Goal: Task Accomplishment & Management: Manage account settings

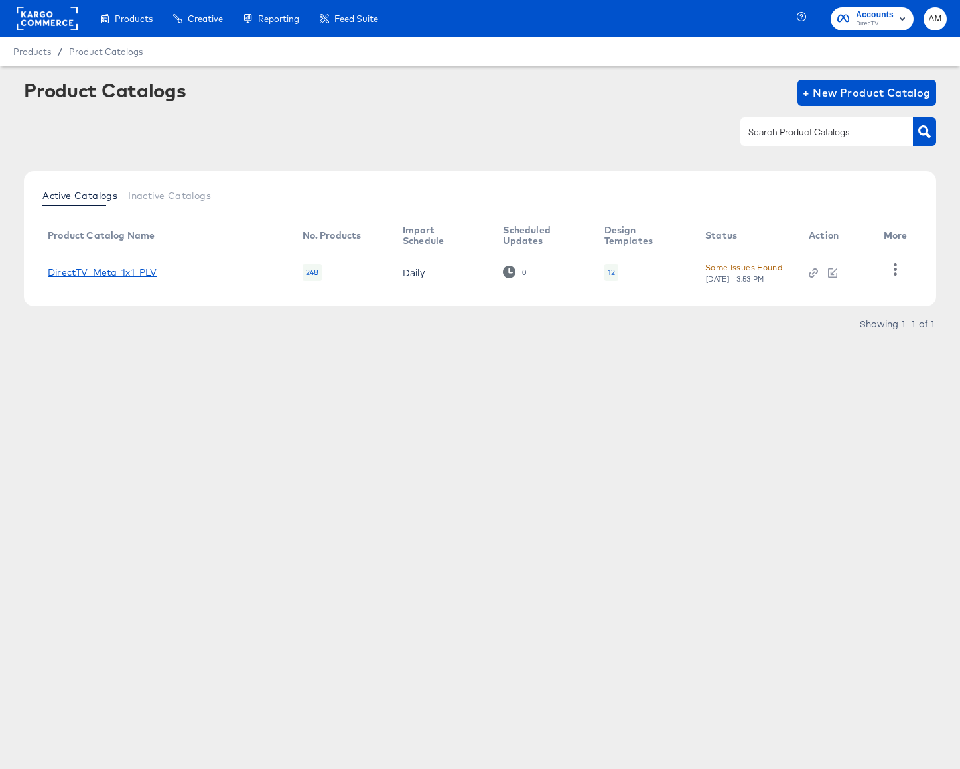
click at [132, 273] on link "DirectTV_Meta_1x1_PLV" at bounding box center [102, 272] width 109 height 11
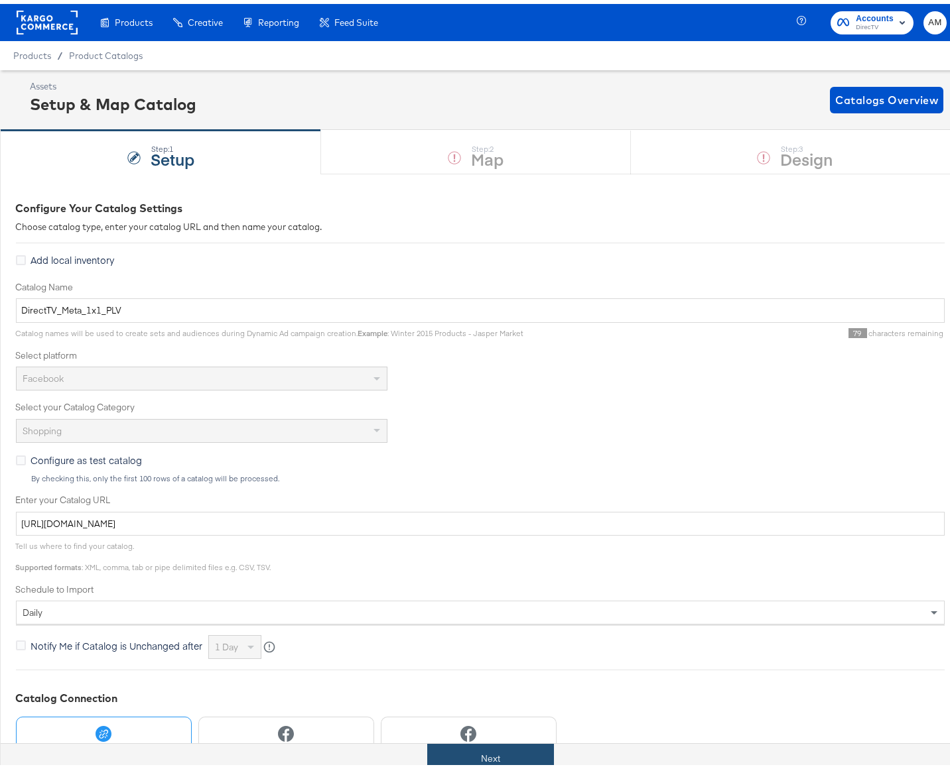
click at [458, 758] on button "Next" at bounding box center [490, 755] width 127 height 30
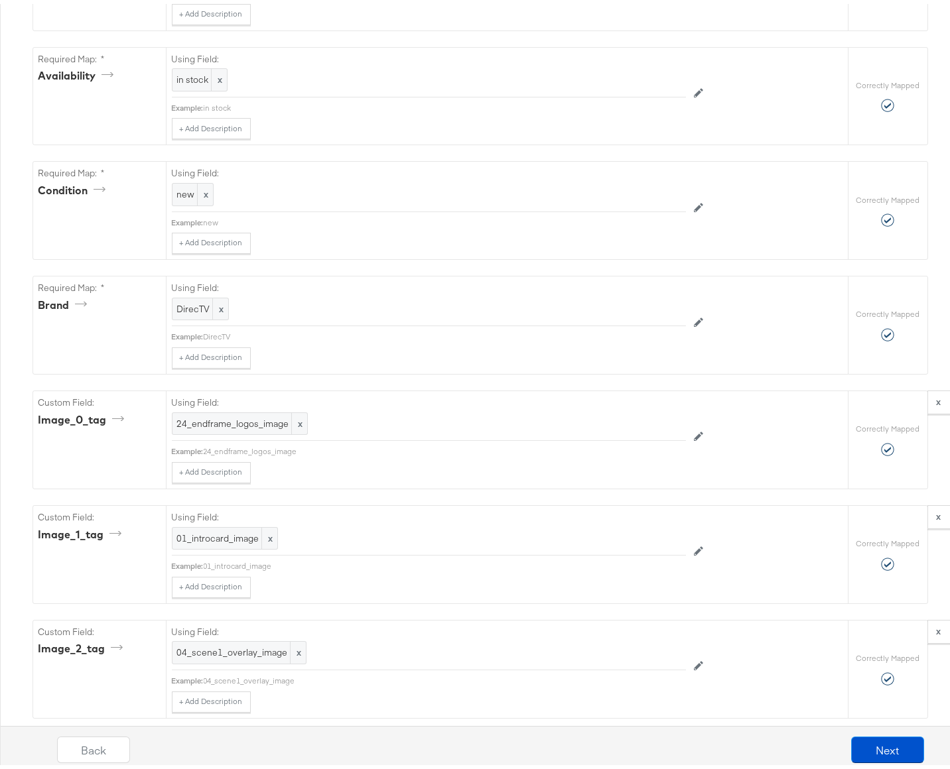
scroll to position [884, 0]
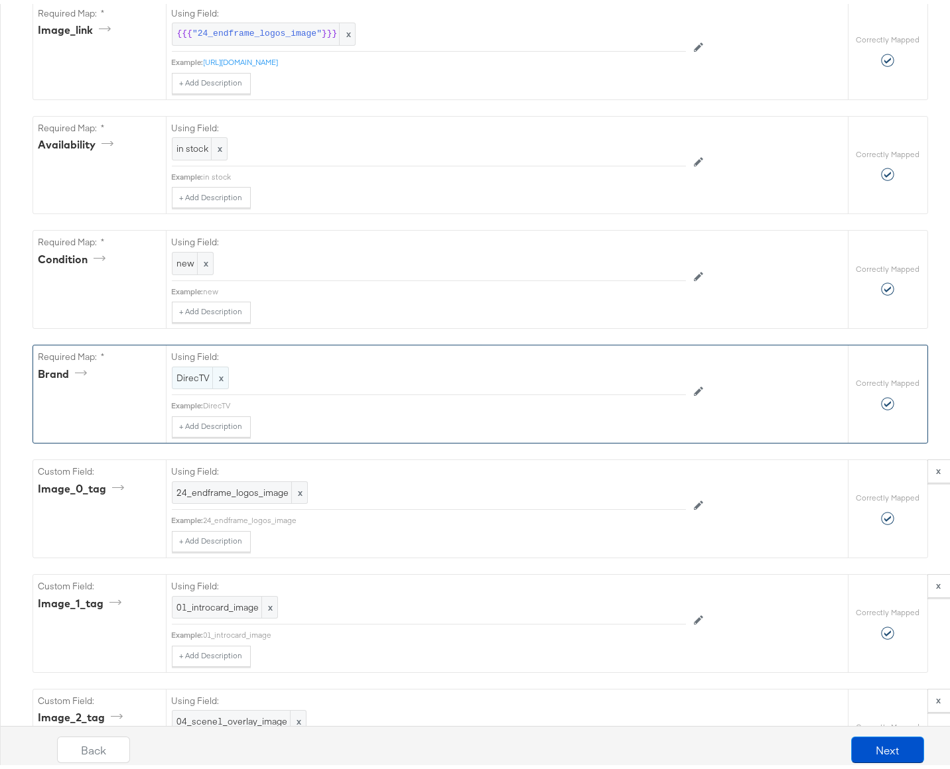
click at [186, 381] on span "DirecTV" at bounding box center [200, 374] width 46 height 13
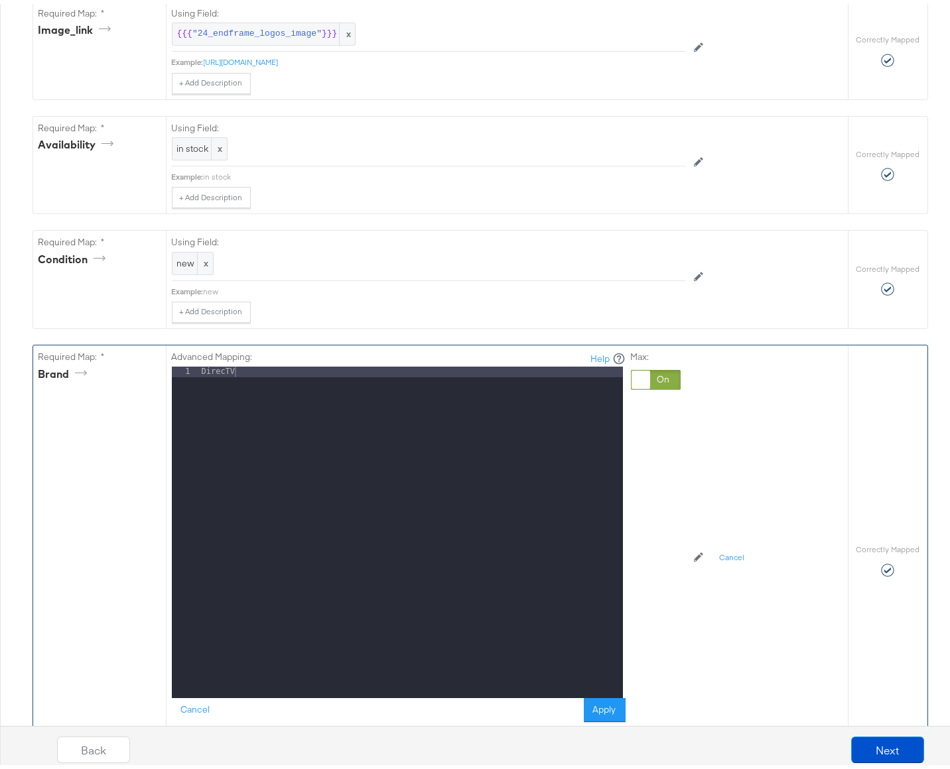
click at [657, 385] on div at bounding box center [656, 376] width 50 height 20
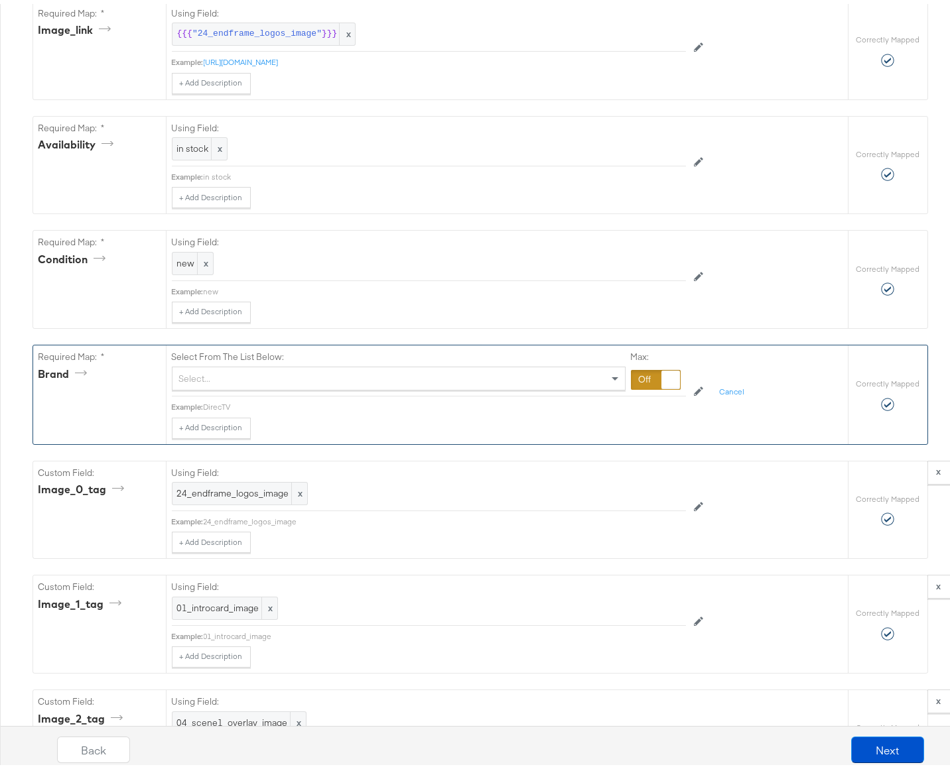
click at [221, 386] on div "Select..." at bounding box center [398, 375] width 452 height 23
type input "p"
type input "c"
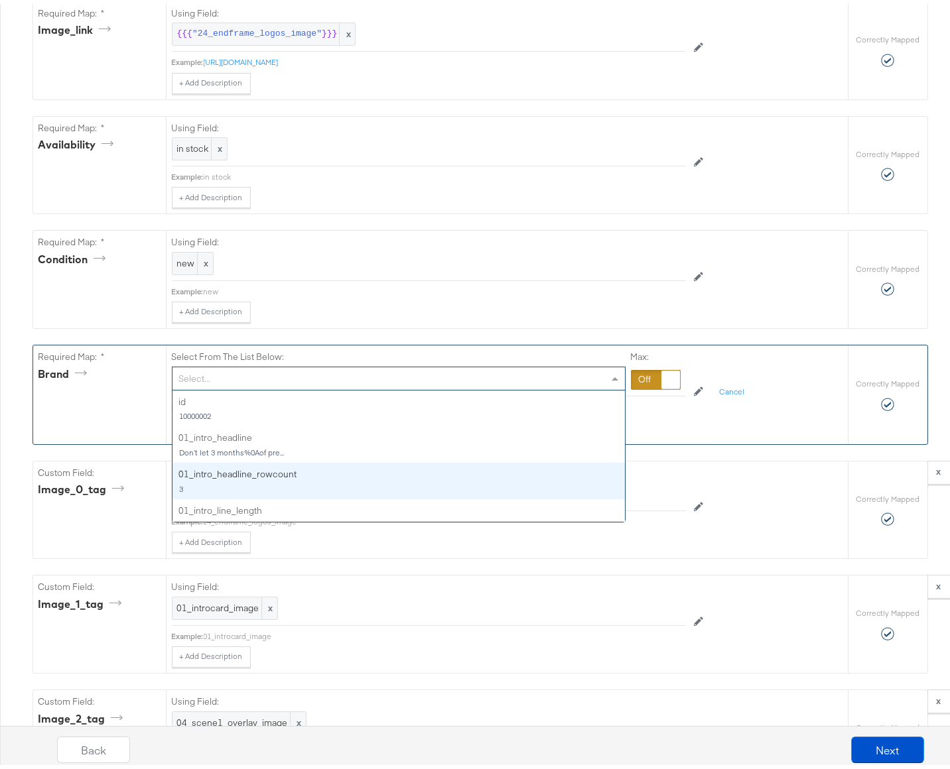
scroll to position [113, 0]
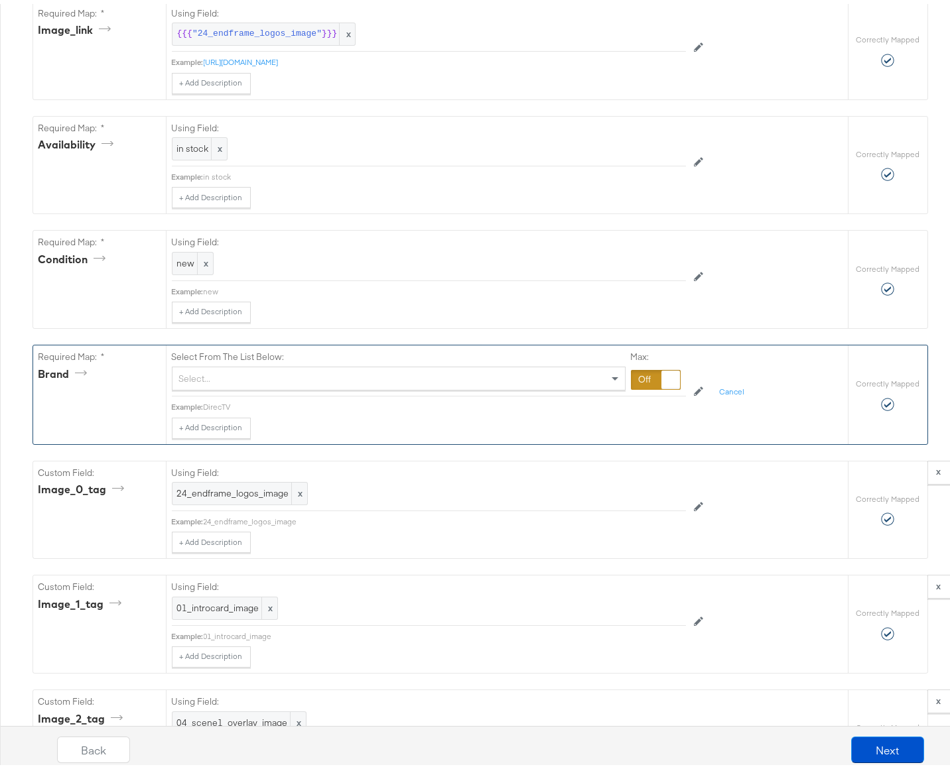
click at [480, 440] on div "Select From The List Below: Select... Max: Example: DirecTV + Add Description A…" at bounding box center [507, 391] width 682 height 98
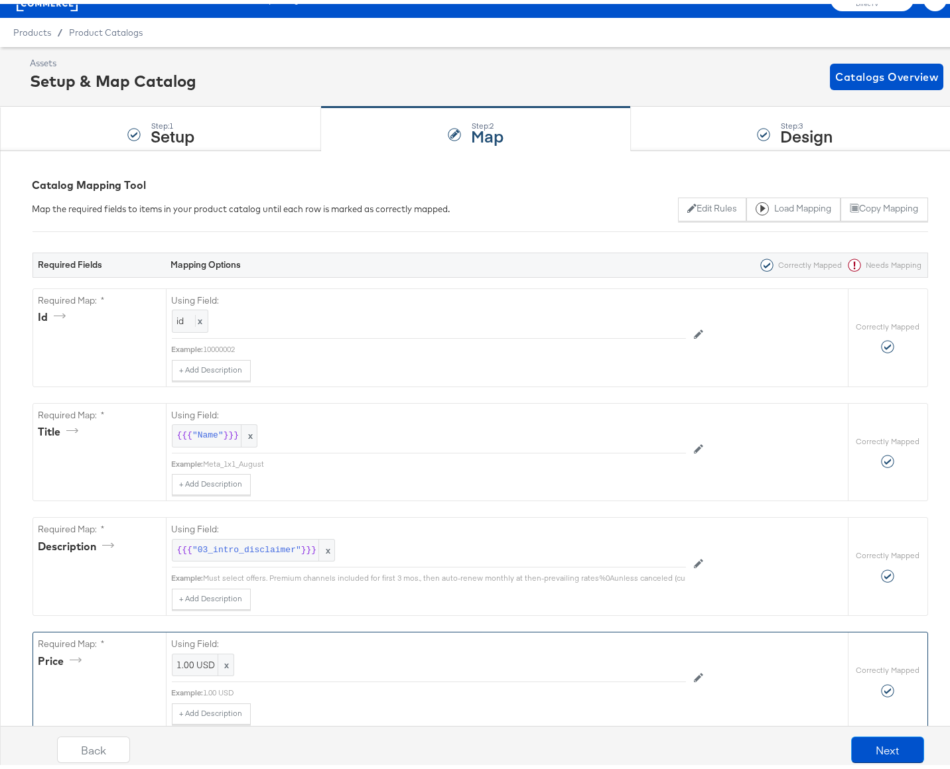
scroll to position [0, 0]
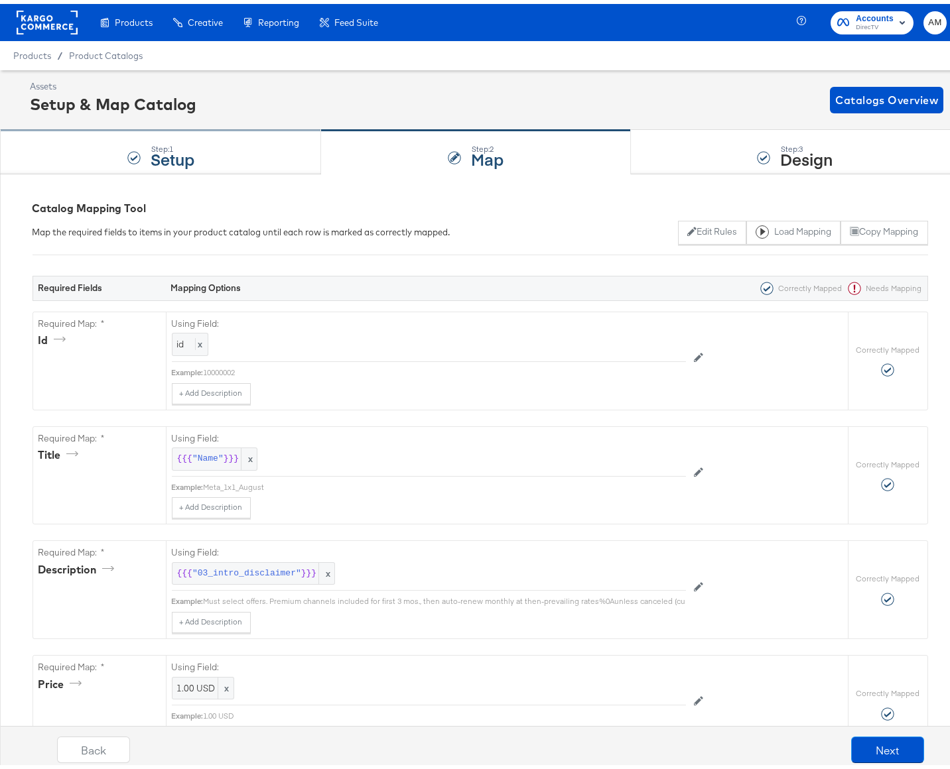
click at [187, 151] on strong "Setup" at bounding box center [173, 155] width 44 height 22
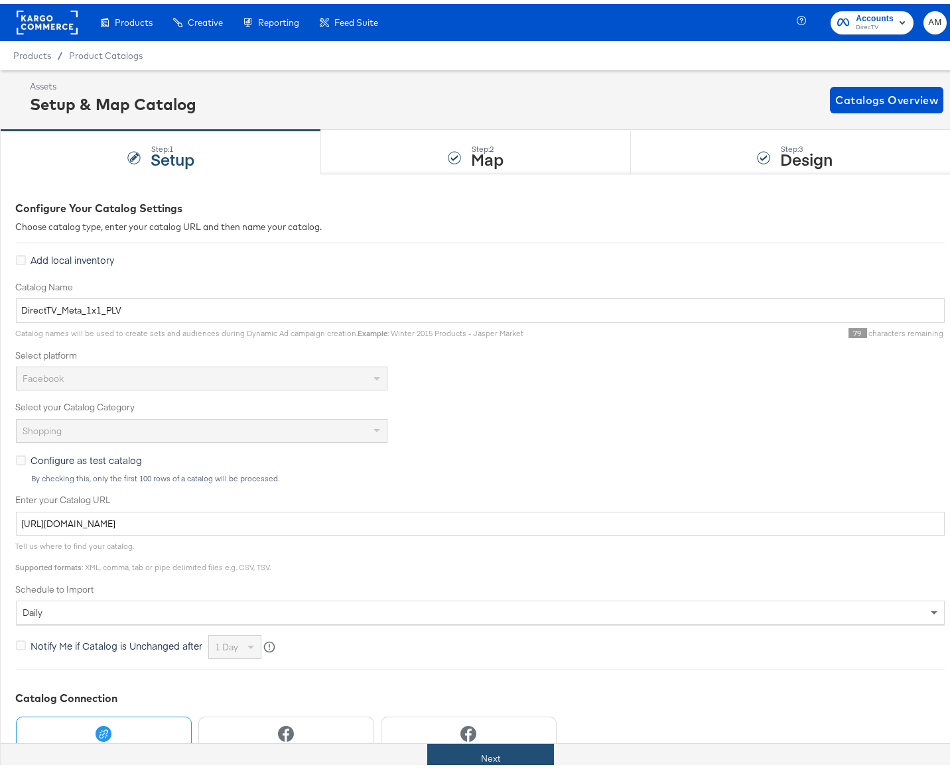
click at [464, 758] on button "Next" at bounding box center [490, 755] width 127 height 30
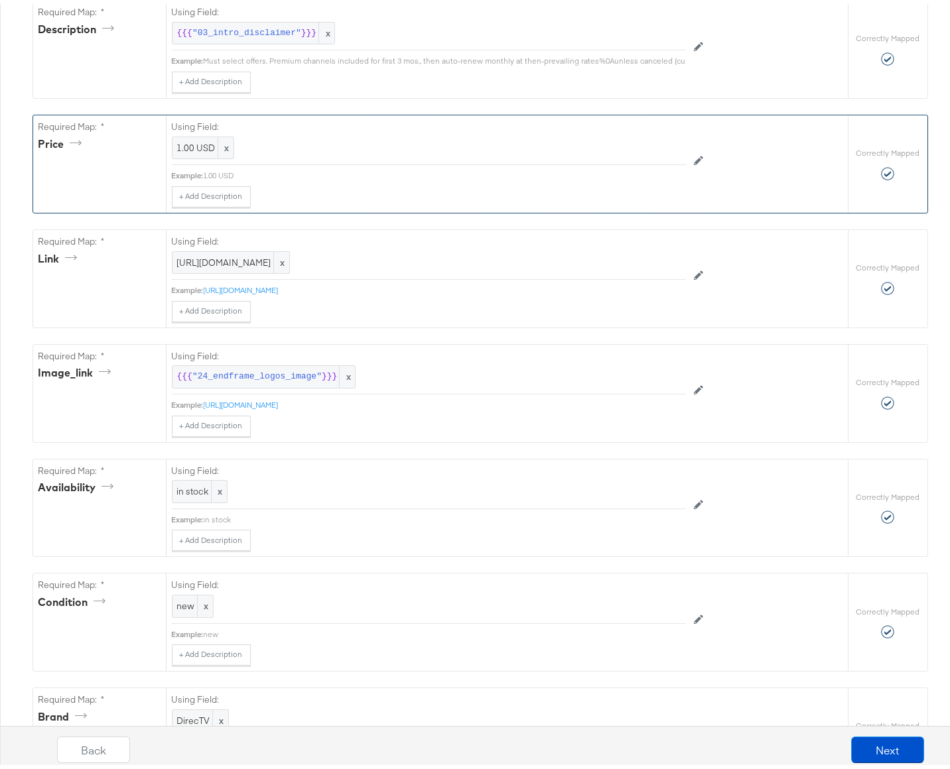
scroll to position [651, 0]
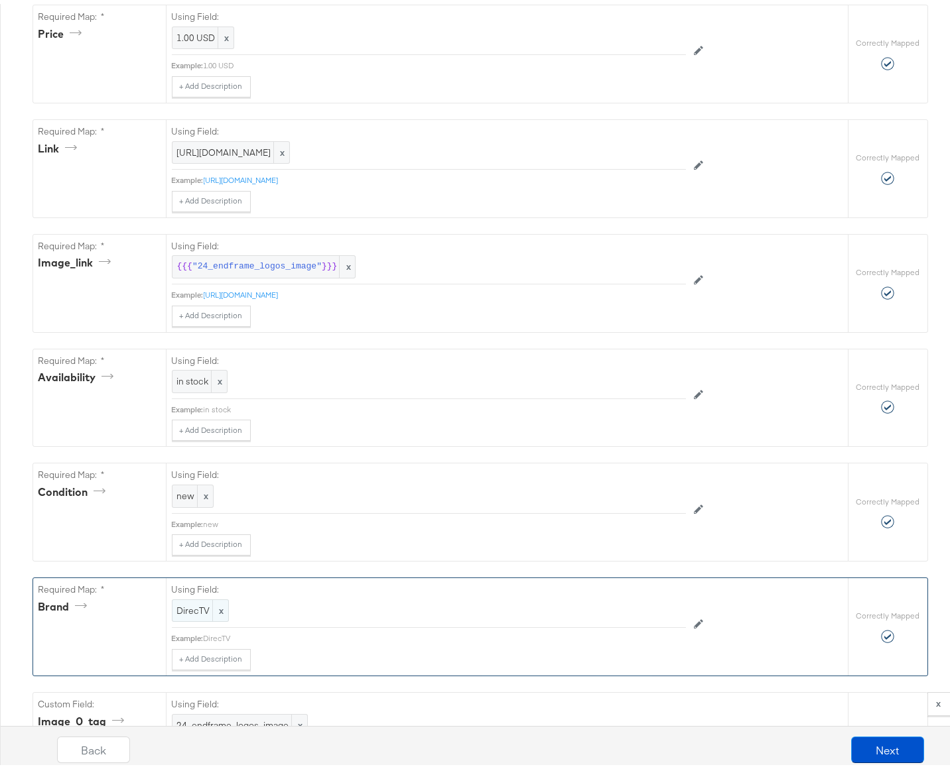
click at [216, 616] on span "x" at bounding box center [220, 607] width 16 height 22
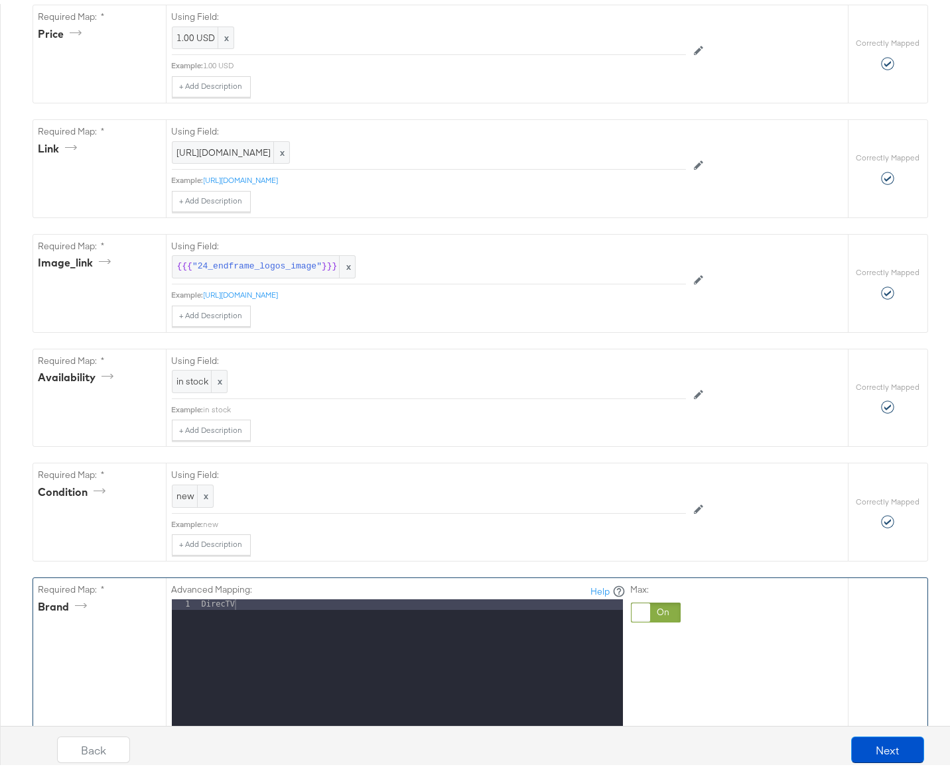
click at [657, 616] on div at bounding box center [656, 609] width 50 height 20
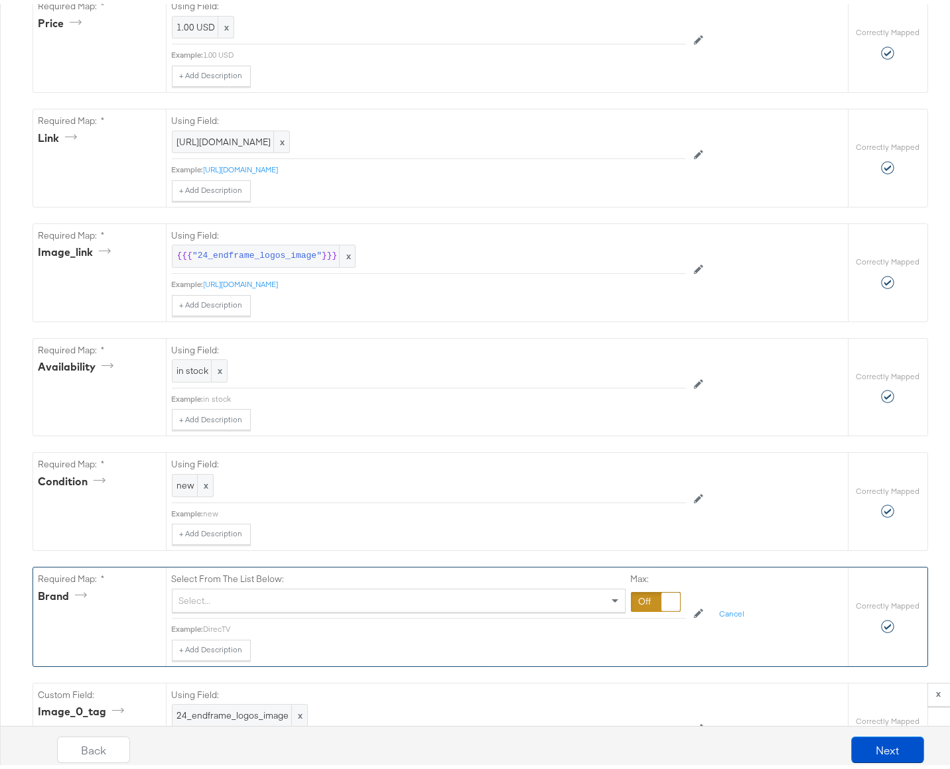
scroll to position [675, 0]
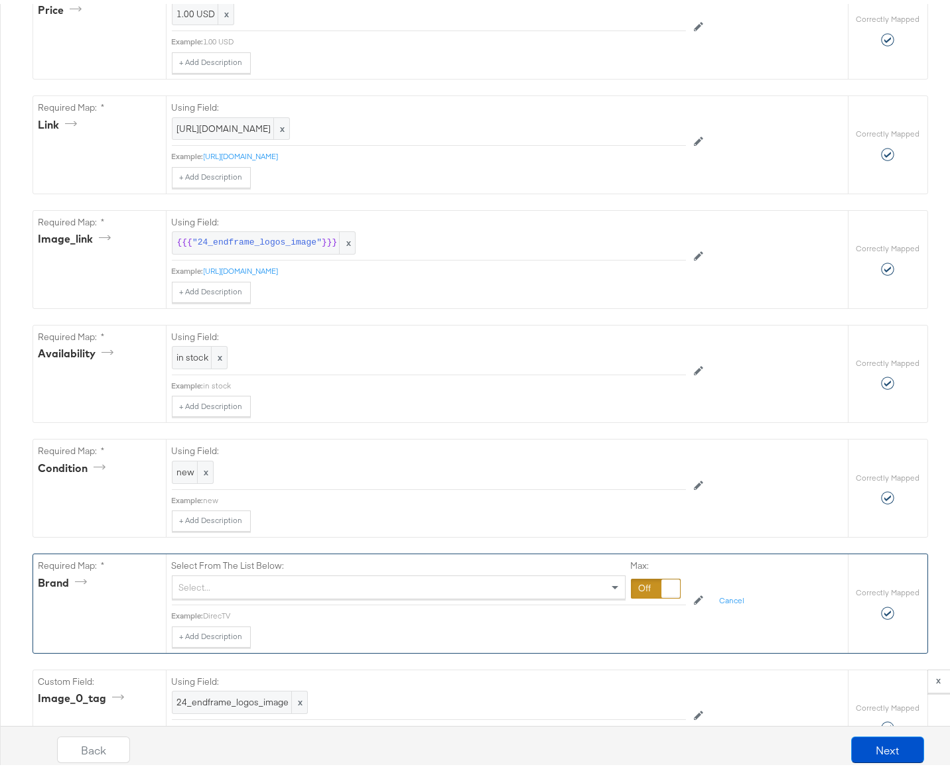
click at [225, 594] on div "Select..." at bounding box center [398, 583] width 452 height 23
type input "p"
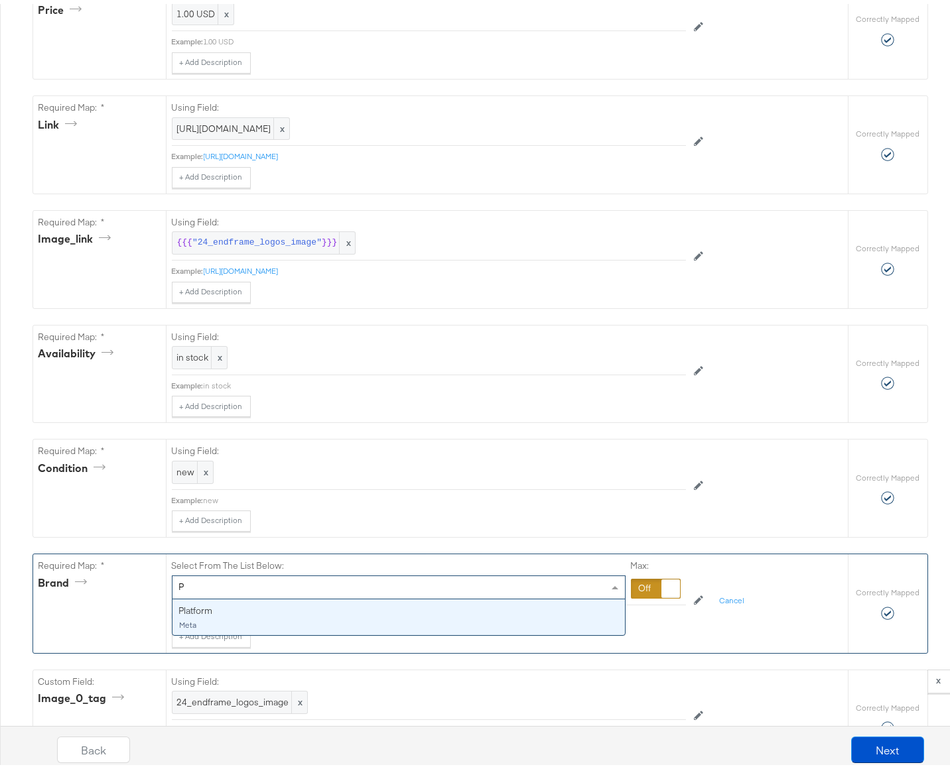
type input "Pl"
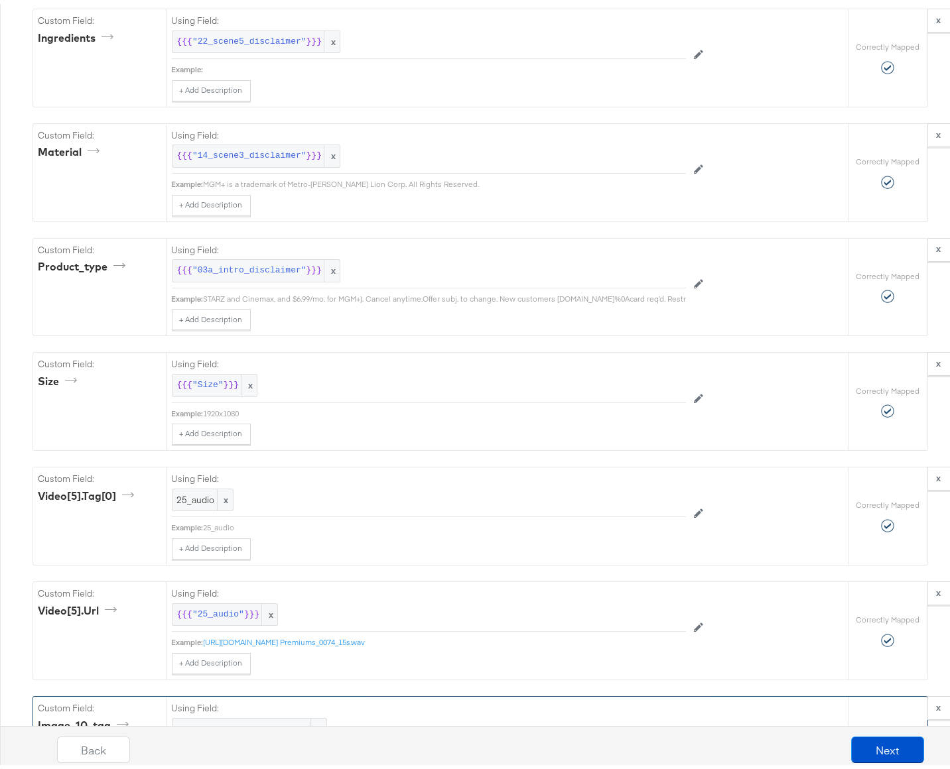
scroll to position [4766, 0]
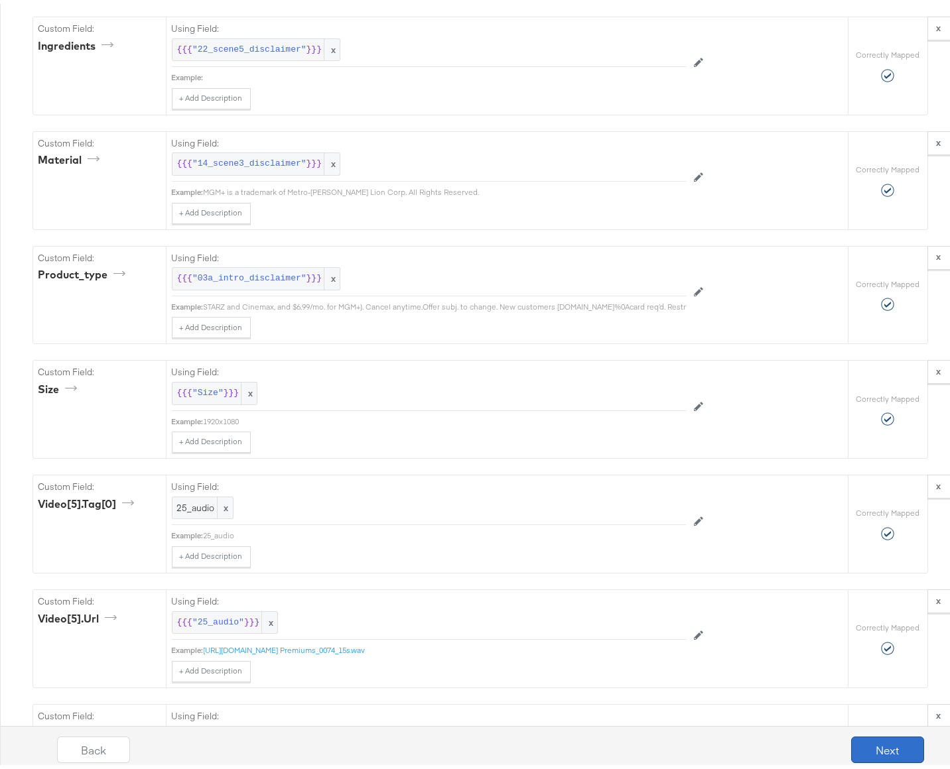
click at [882, 744] on button "Next" at bounding box center [887, 746] width 73 height 27
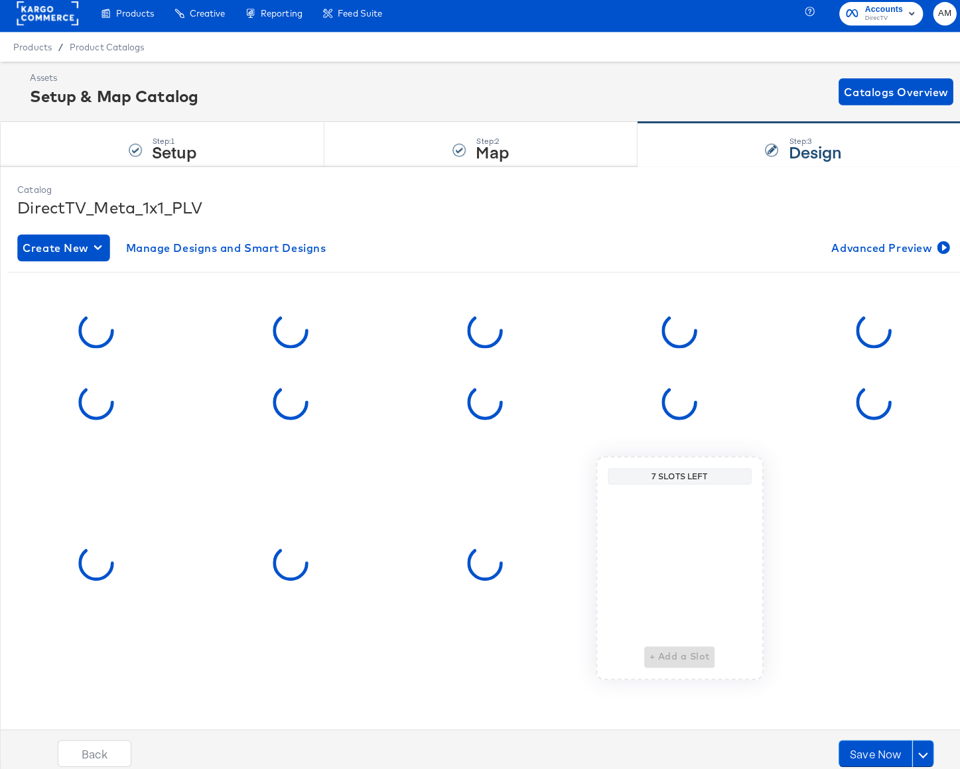
scroll to position [0, 0]
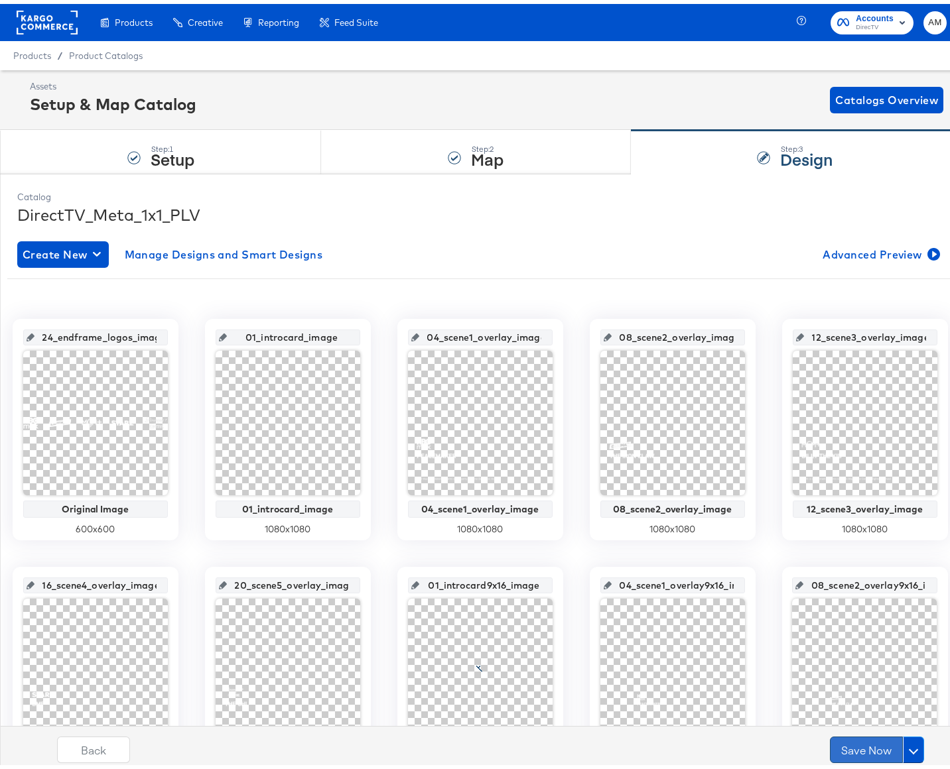
click at [862, 743] on button "Save Now" at bounding box center [866, 746] width 73 height 27
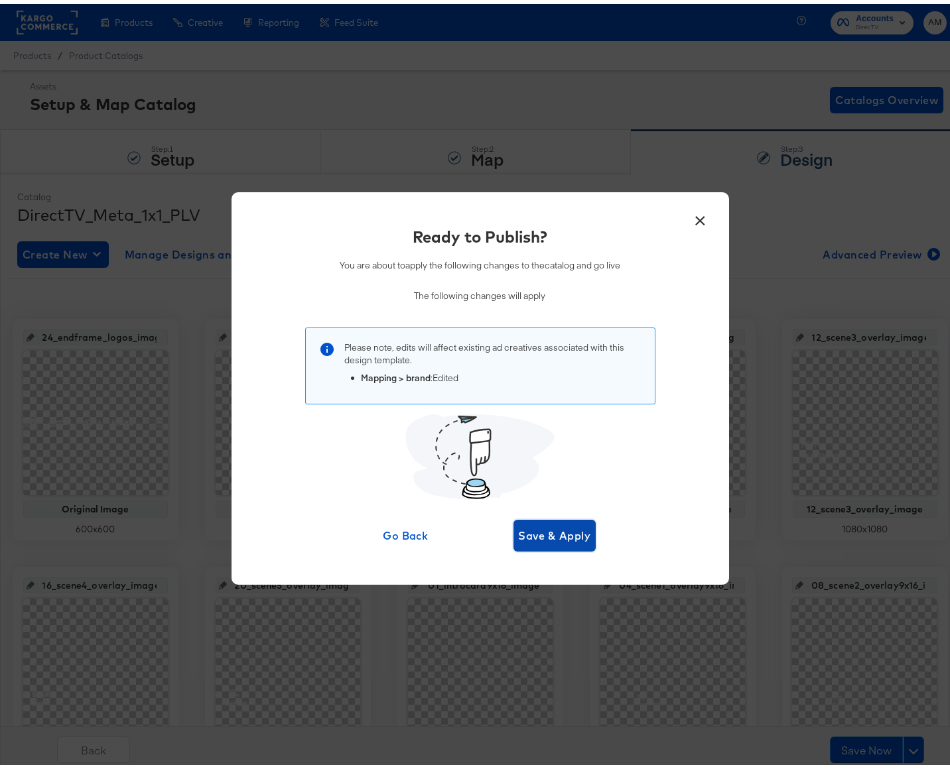
click at [550, 535] on span "Save & Apply" at bounding box center [555, 532] width 72 height 19
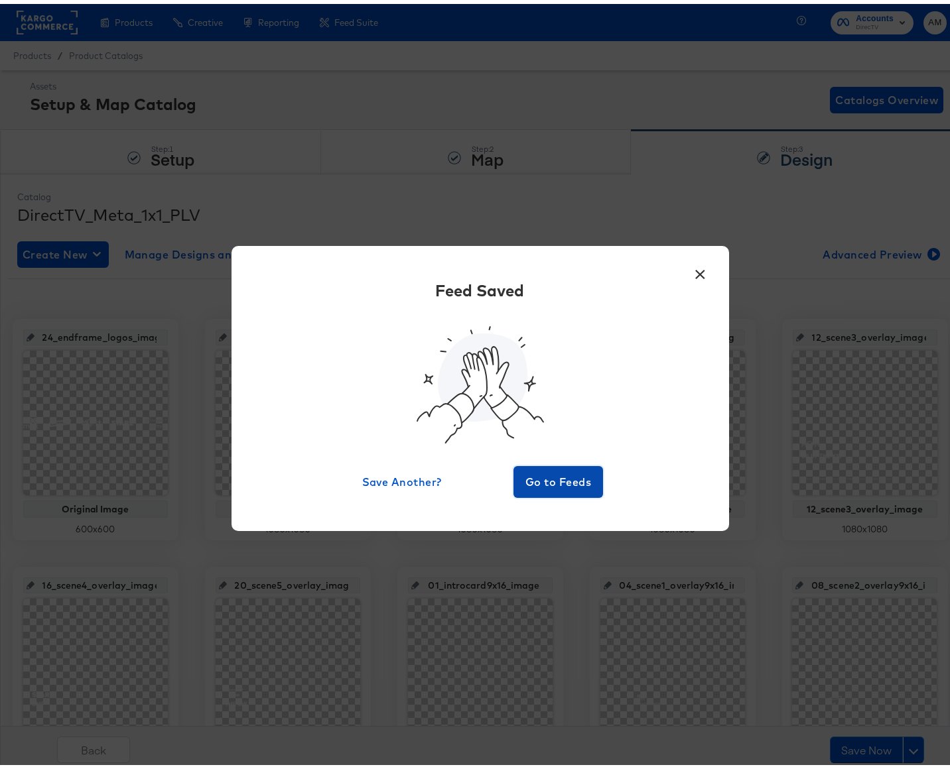
click at [545, 486] on span "Go to Feeds" at bounding box center [559, 478] width 80 height 19
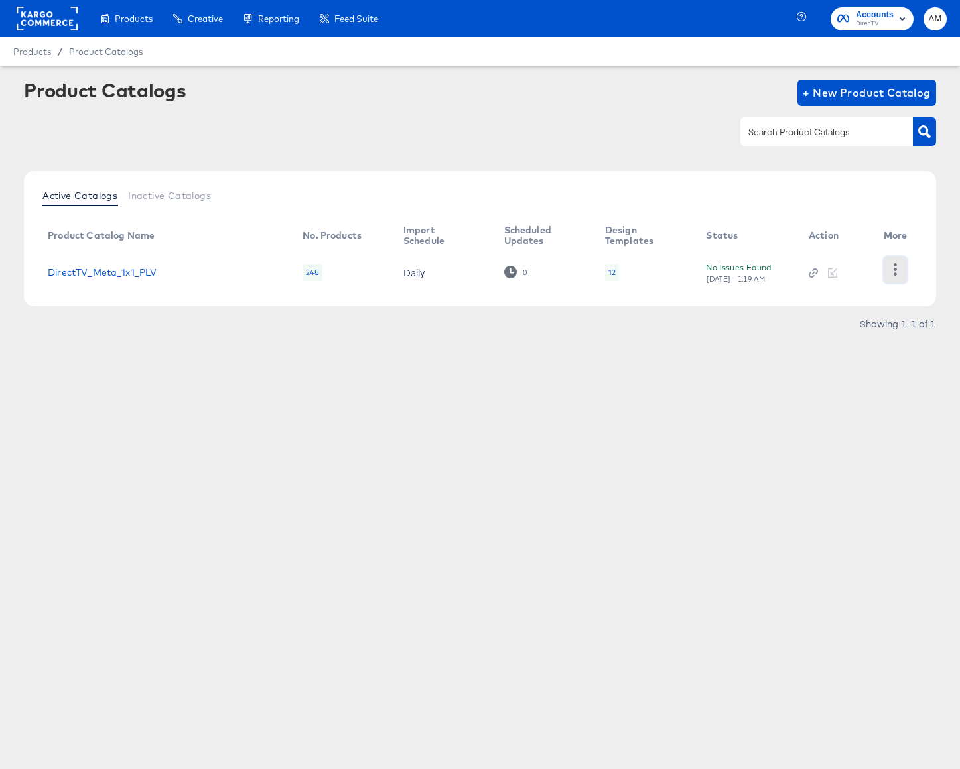
click at [897, 270] on icon "button" at bounding box center [895, 269] width 13 height 13
click at [799, 255] on div "HUD Checks (Internal)" at bounding box center [840, 257] width 133 height 21
click at [545, 425] on div "Products Products Product Catalogs Enhance Your Product Catalog, Map Them to Pu…" at bounding box center [480, 384] width 960 height 769
click at [125, 271] on link "DirectTV_Meta_1x1_PLV" at bounding box center [102, 272] width 109 height 11
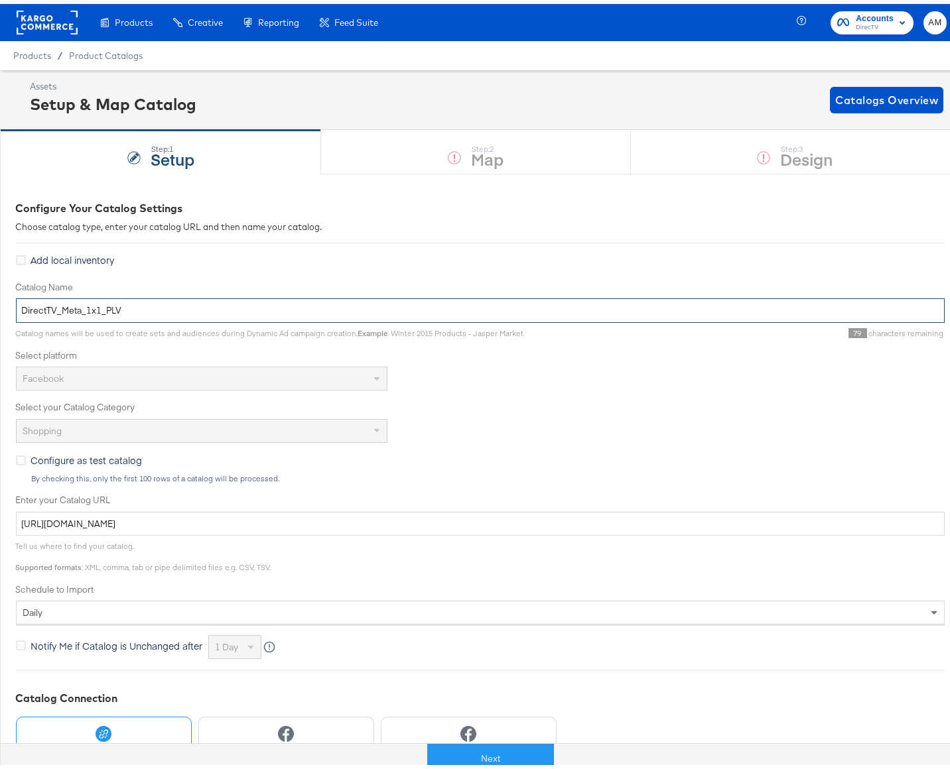
drag, startPoint x: 58, startPoint y: 307, endPoint x: 113, endPoint y: 308, distance: 55.7
click at [113, 308] on input "DirectTV_Meta_1x1_PLV" at bounding box center [480, 307] width 929 height 25
type input "DirectTV_Showcase_Aug2025_PLV"
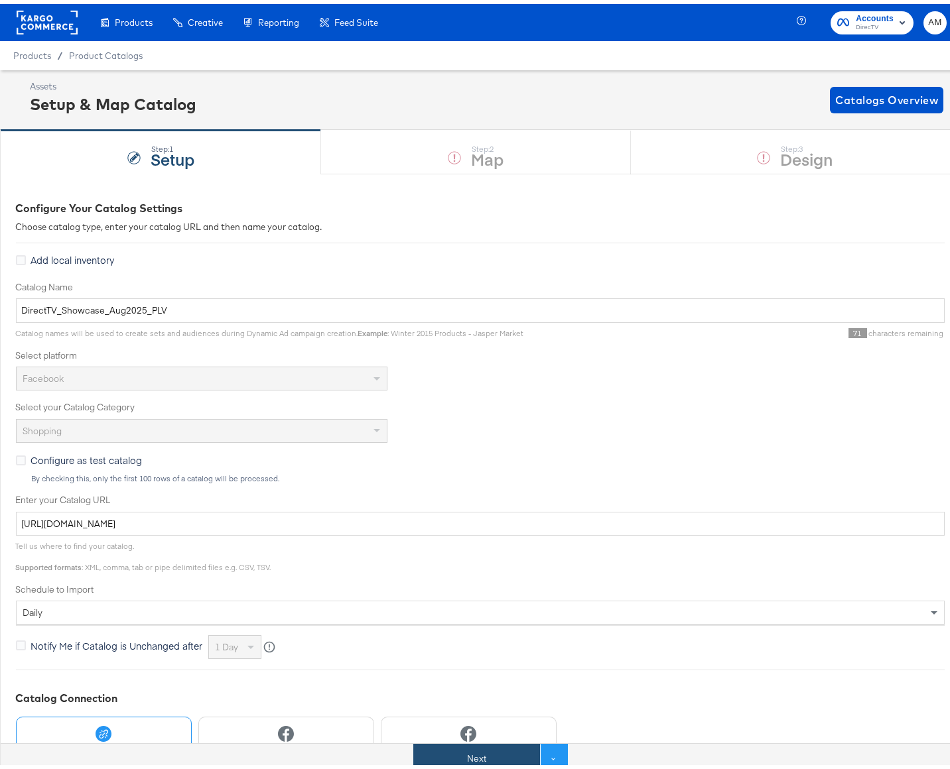
click at [497, 749] on button "Next" at bounding box center [476, 755] width 127 height 30
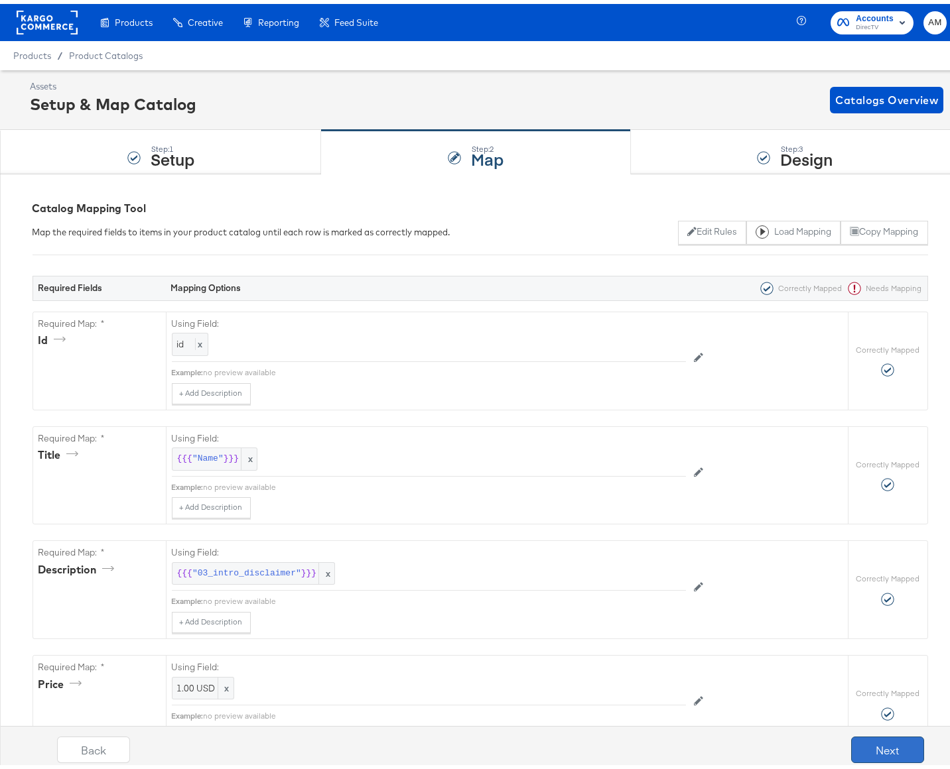
click at [862, 744] on button "Next" at bounding box center [887, 746] width 73 height 27
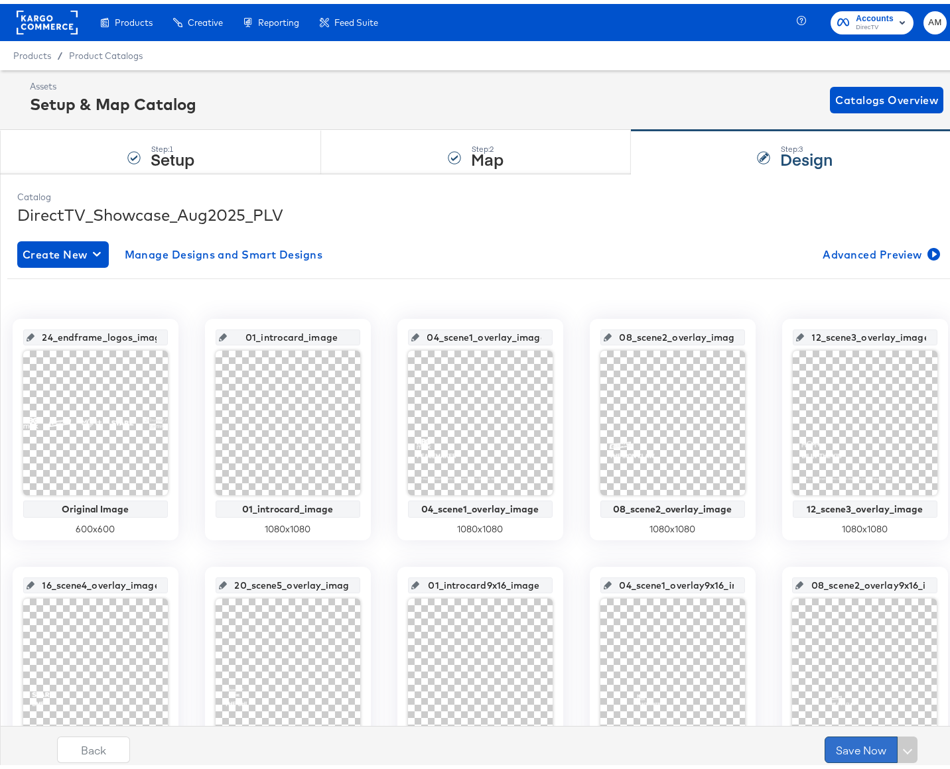
click at [846, 754] on button "Save Now" at bounding box center [861, 746] width 73 height 27
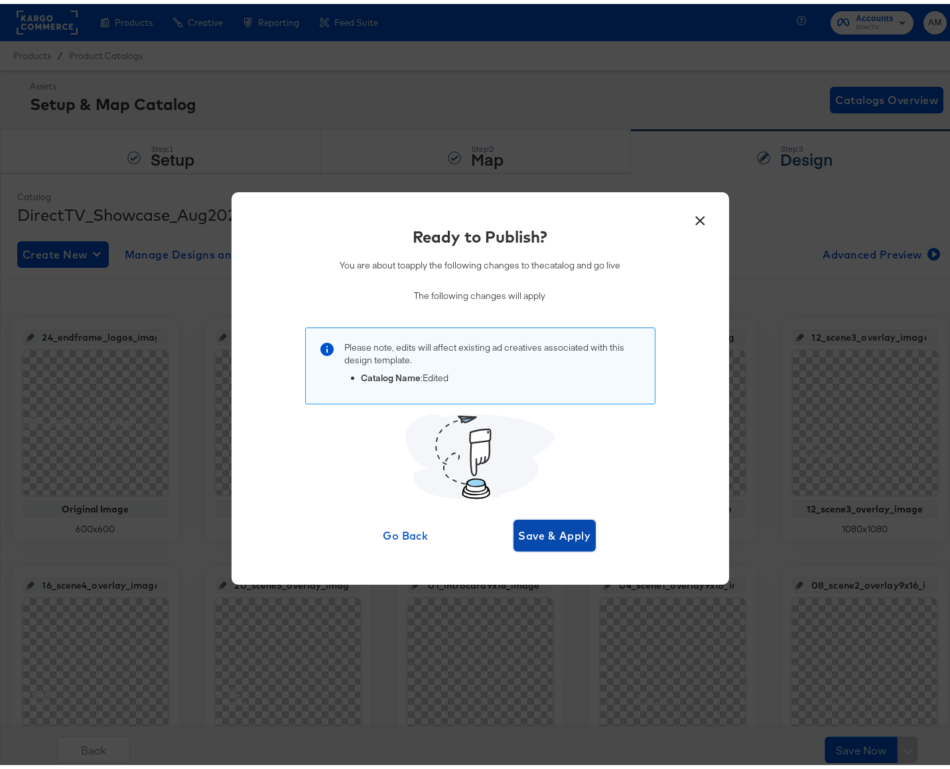
click at [545, 529] on span "Save & Apply" at bounding box center [555, 532] width 72 height 19
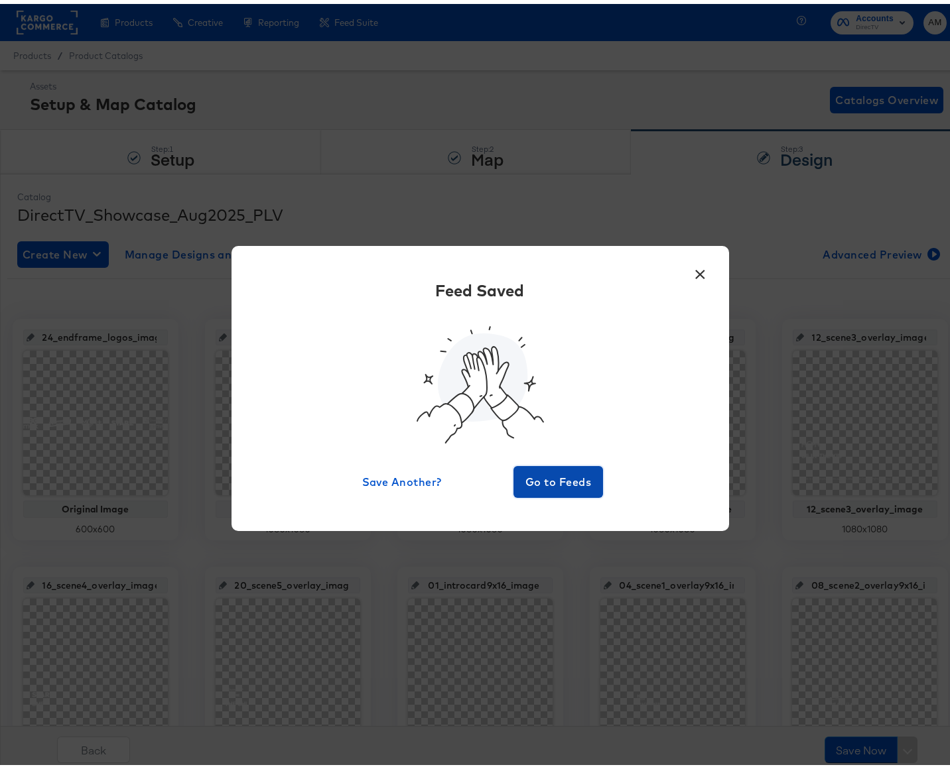
click at [550, 489] on button "Go to Feeds" at bounding box center [558, 478] width 90 height 32
